Goal: Task Accomplishment & Management: Use online tool/utility

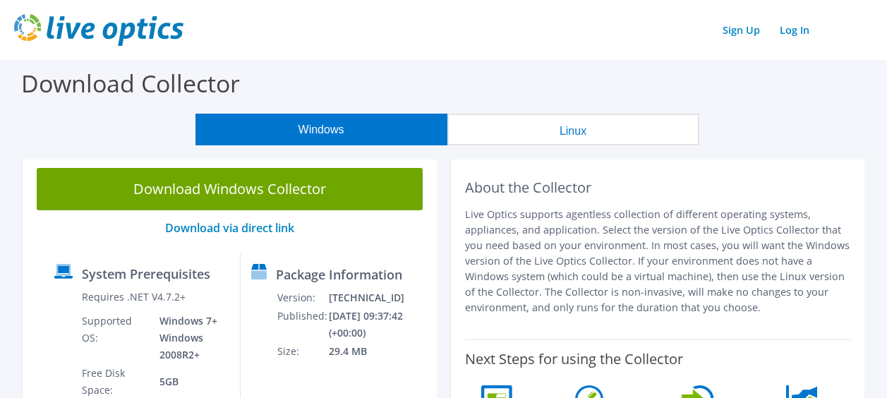
scroll to position [396, 0]
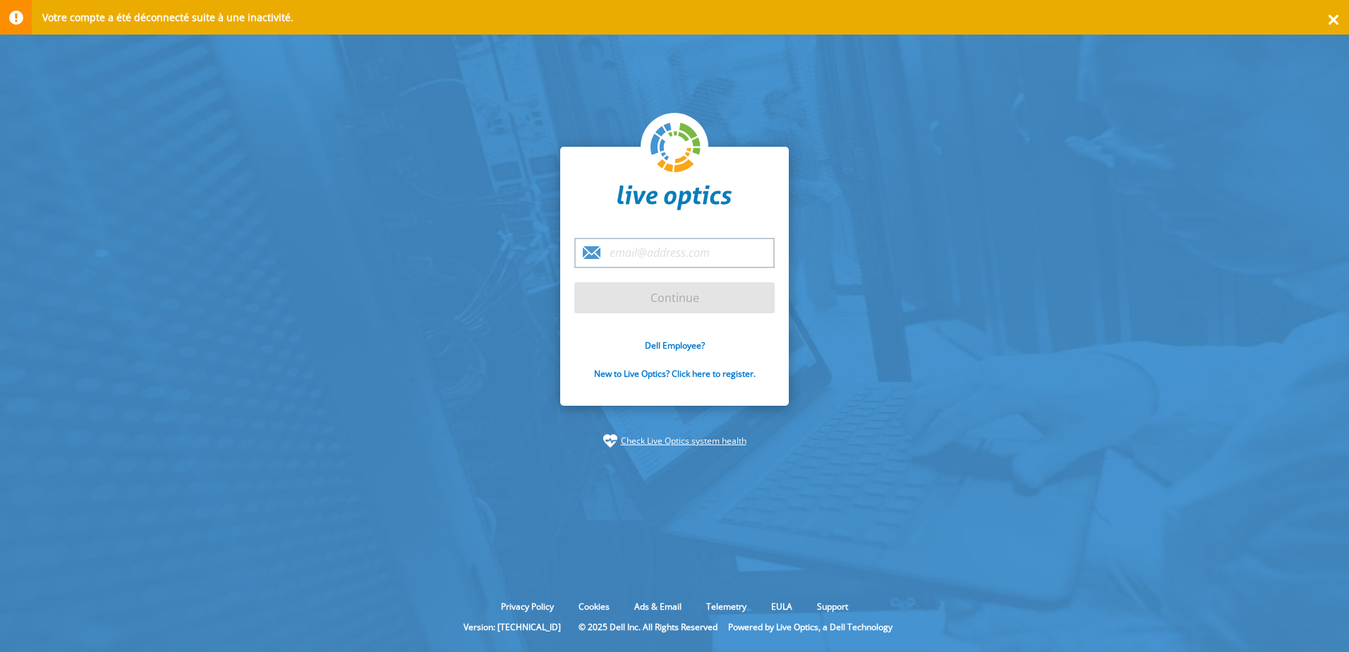
click at [664, 255] on input "email" at bounding box center [674, 253] width 200 height 30
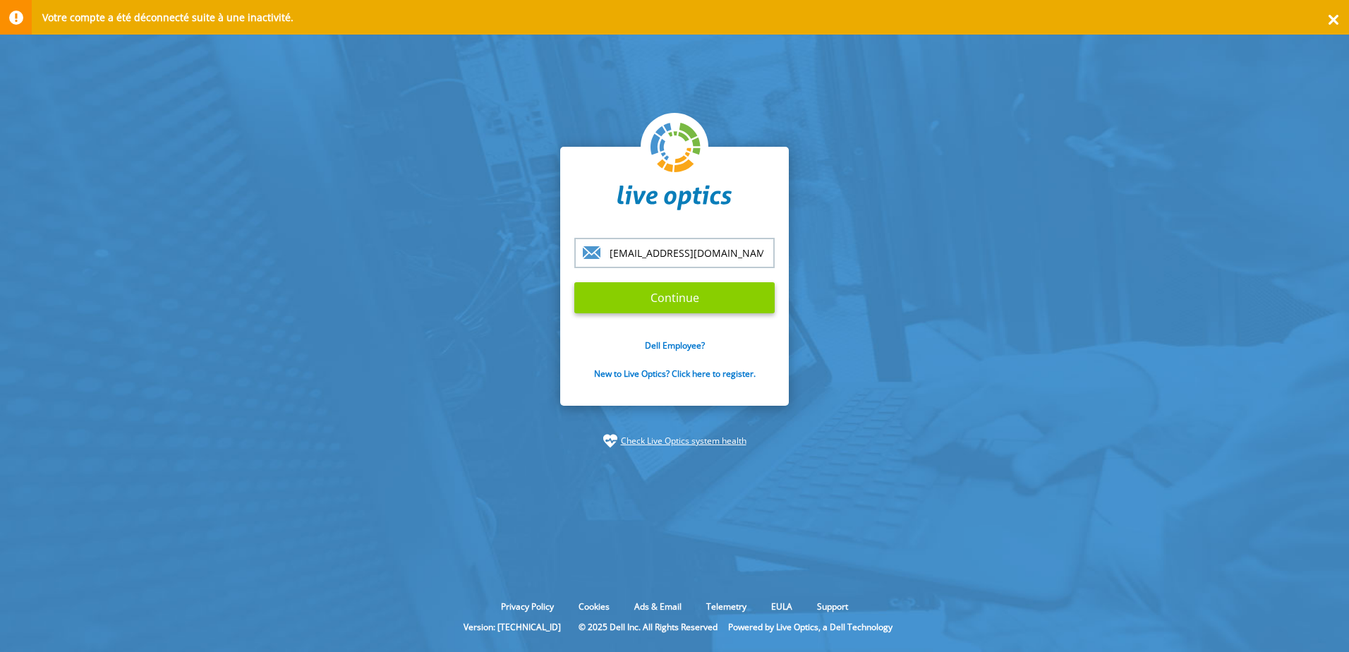
type input "[EMAIL_ADDRESS][DOMAIN_NAME]"
click at [669, 299] on input "Continue" at bounding box center [674, 297] width 200 height 31
click at [664, 302] on input "Continue" at bounding box center [674, 297] width 200 height 31
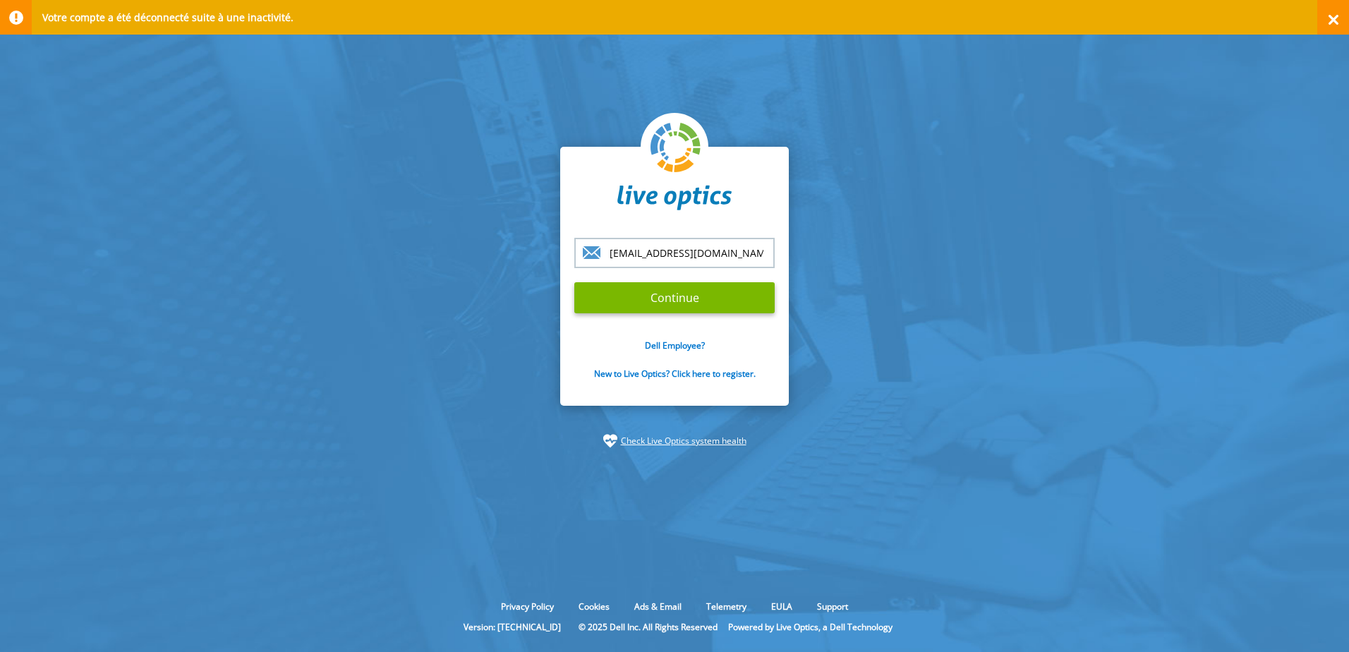
click at [1329, 18] on div at bounding box center [1333, 17] width 32 height 35
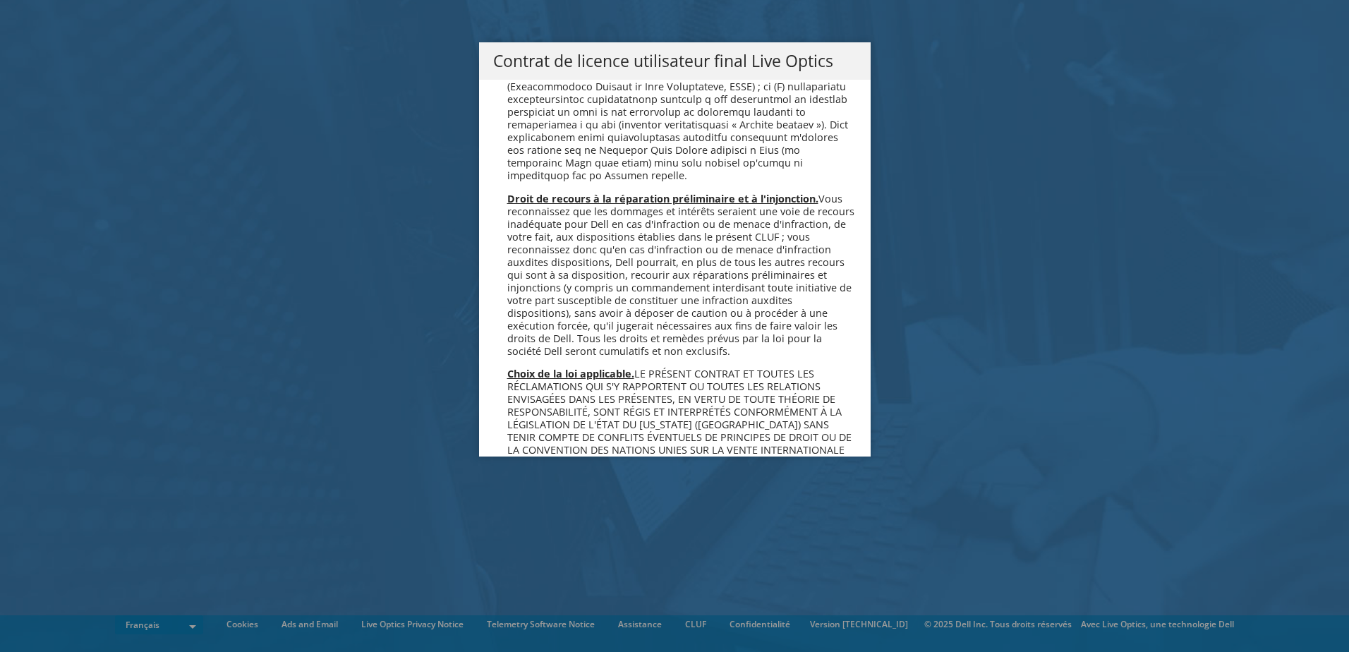
scroll to position [6235, 0]
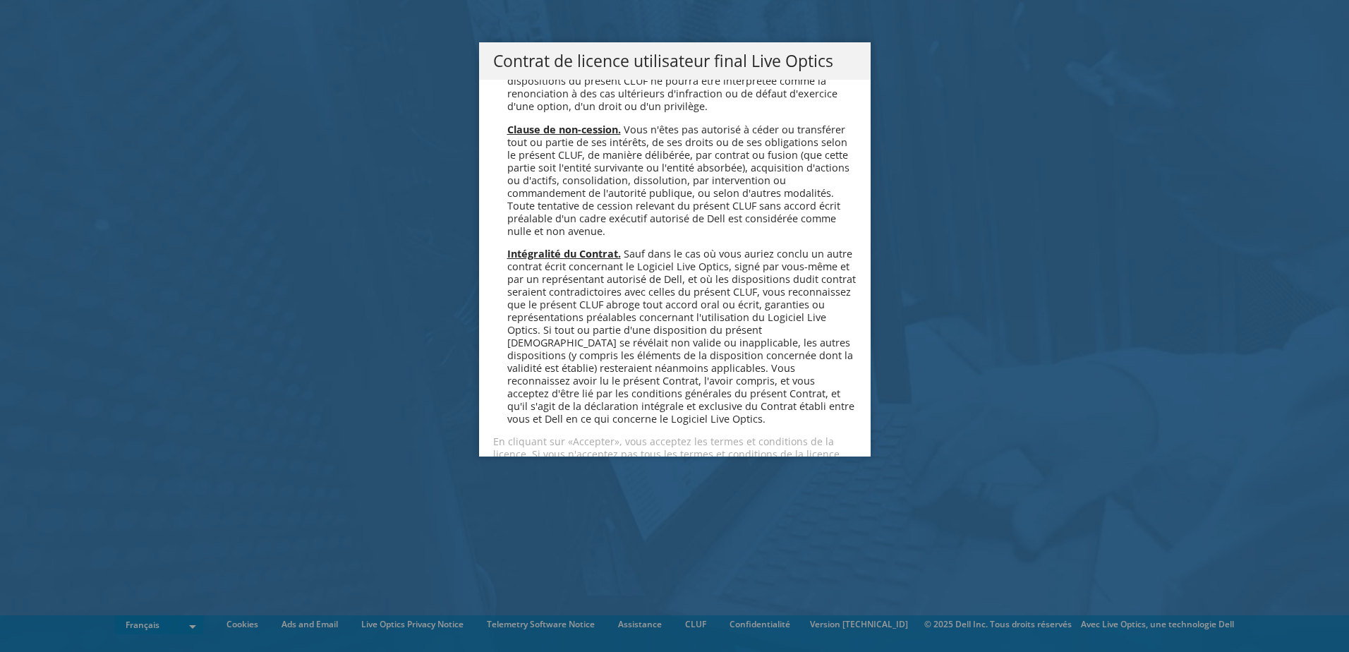
click at [552, 487] on link "Accepter" at bounding box center [535, 504] width 84 height 34
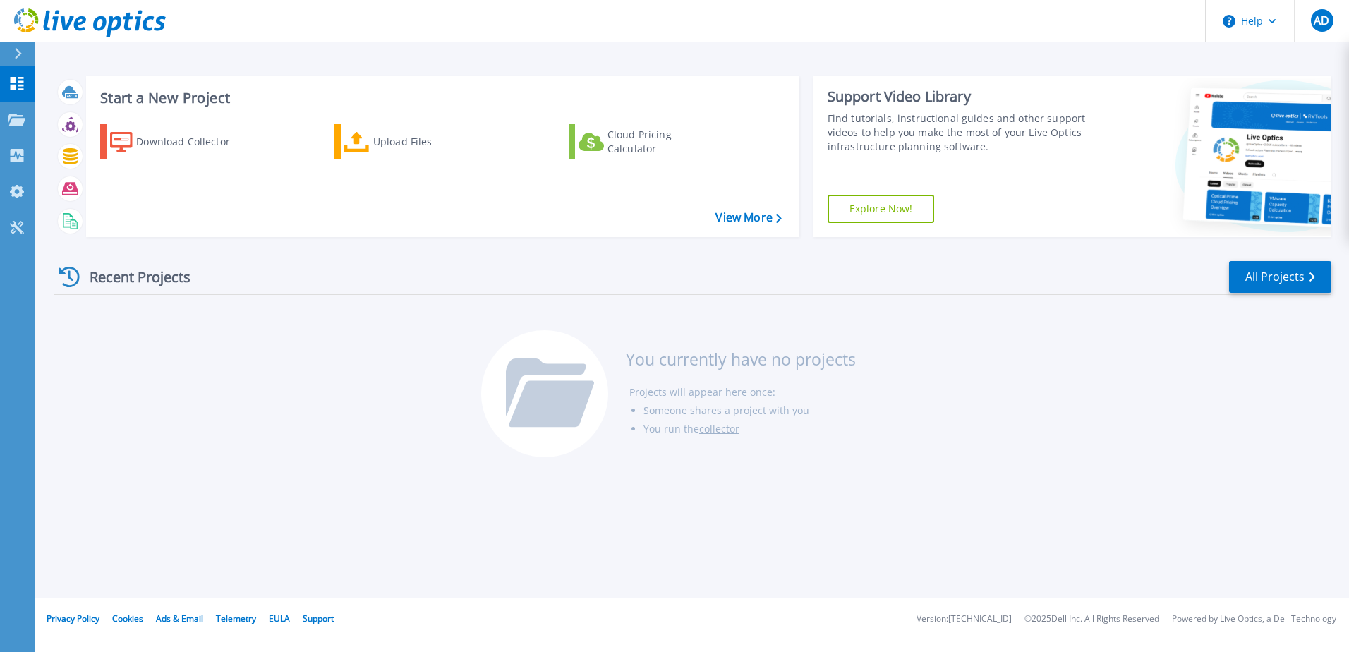
click at [966, 442] on div "Recent Projects All Projects You currently have no projects Projects will appea…" at bounding box center [692, 359] width 1277 height 223
